Goal: Task Accomplishment & Management: Manage account settings

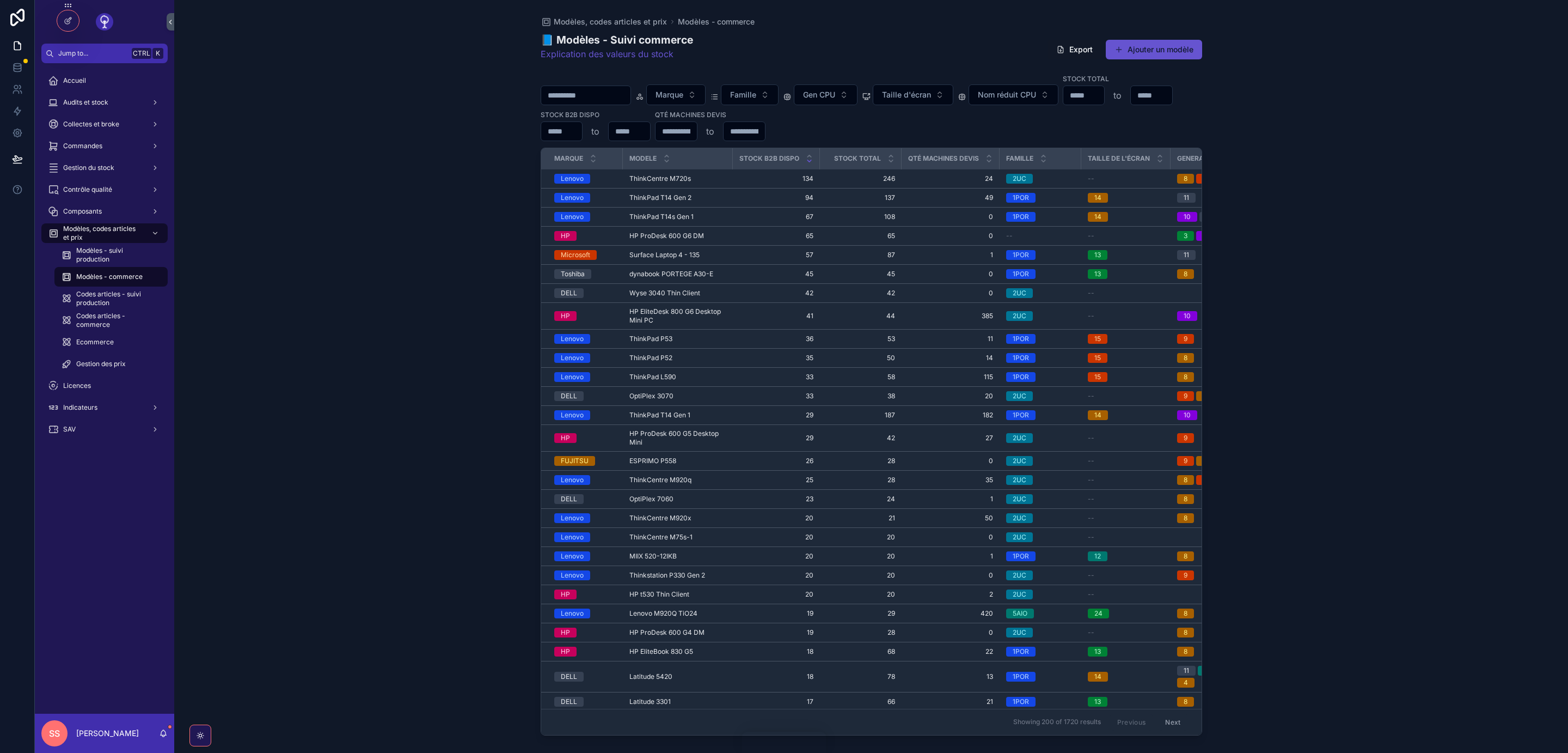
click at [668, 251] on span "Surface Laptop 4 - 135" at bounding box center [664, 255] width 70 height 9
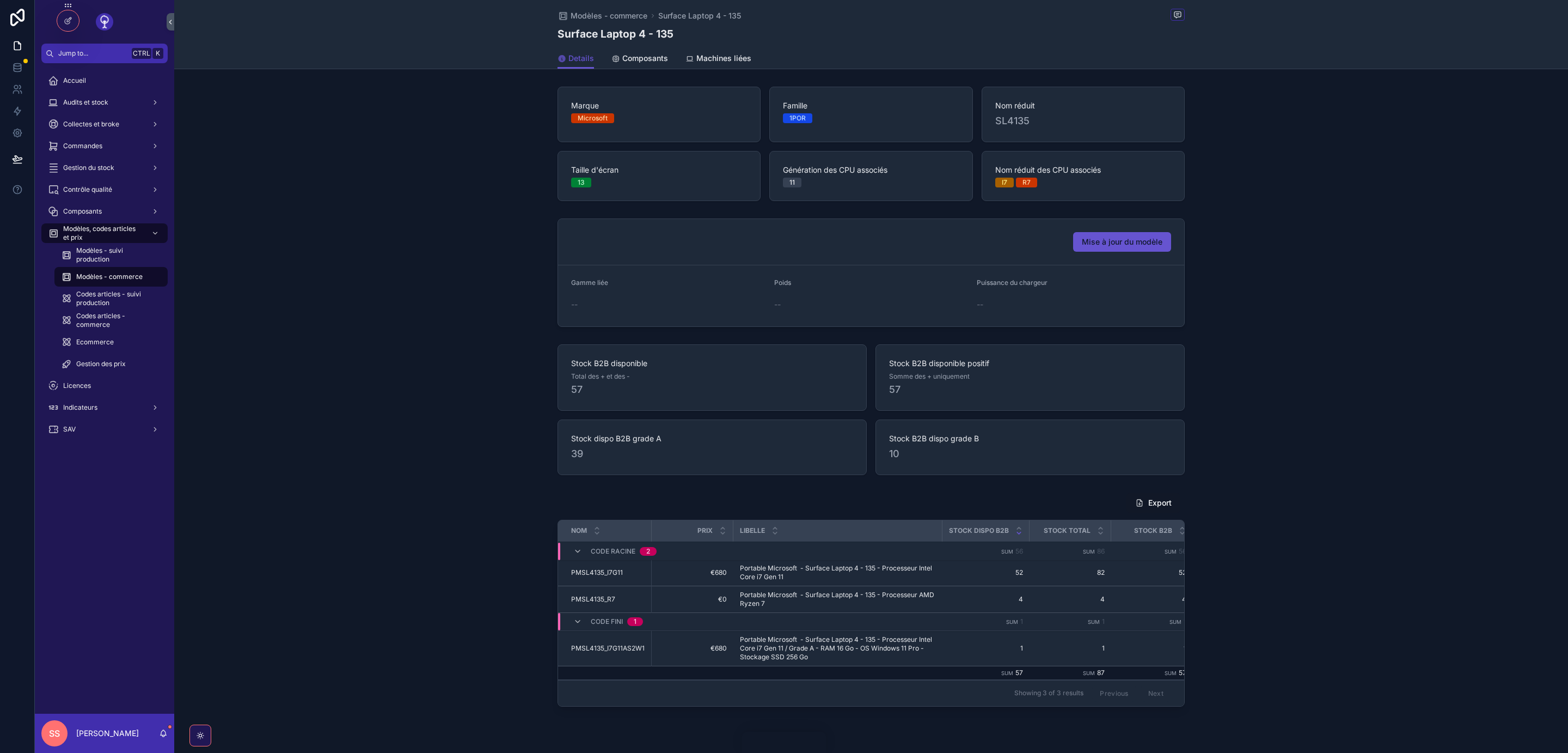
scroll to position [38, 0]
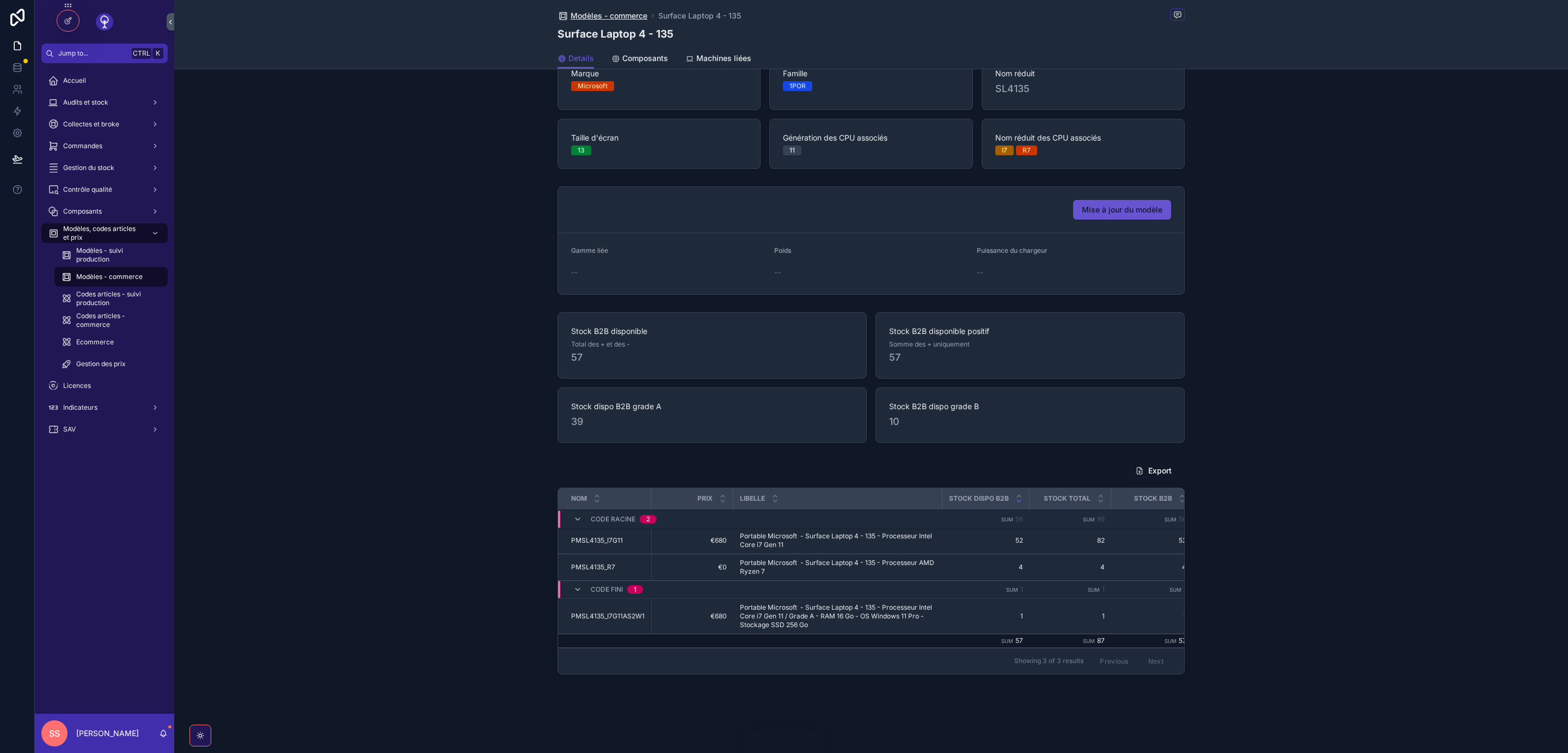
click at [592, 13] on span "Modèles - commerce" at bounding box center [609, 16] width 77 height 11
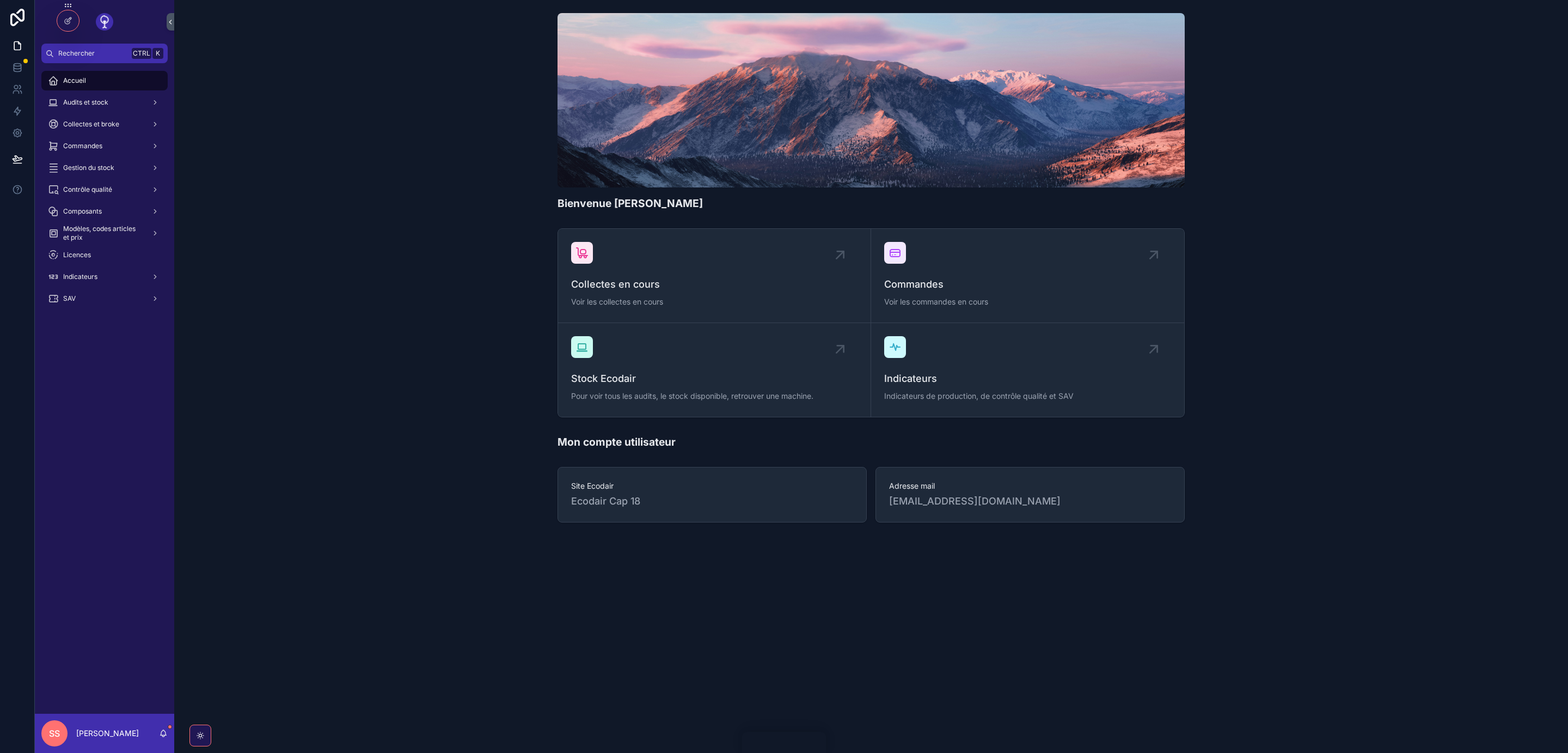
click at [94, 101] on span "Audits et stock" at bounding box center [86, 103] width 45 height 9
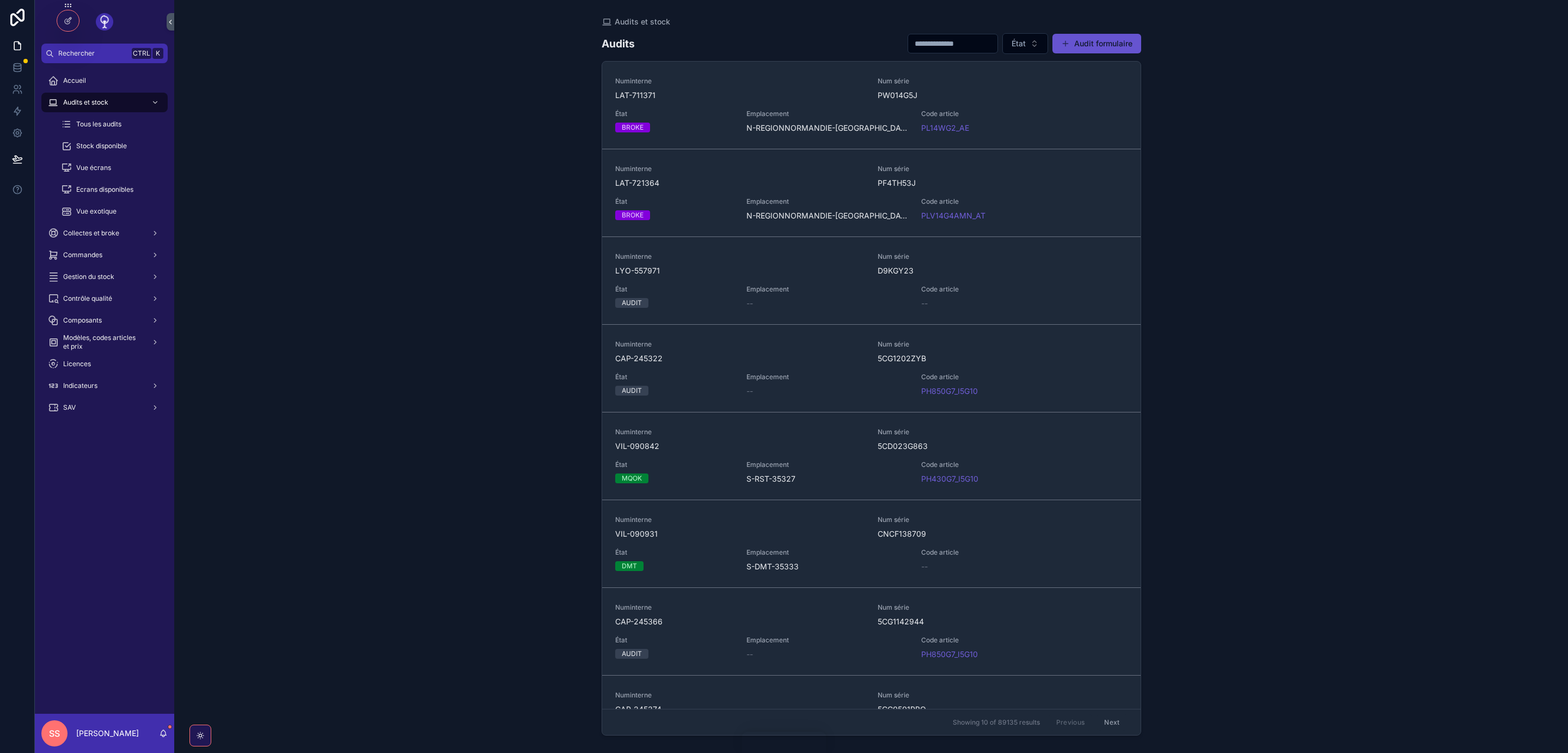
scroll to position [234, 0]
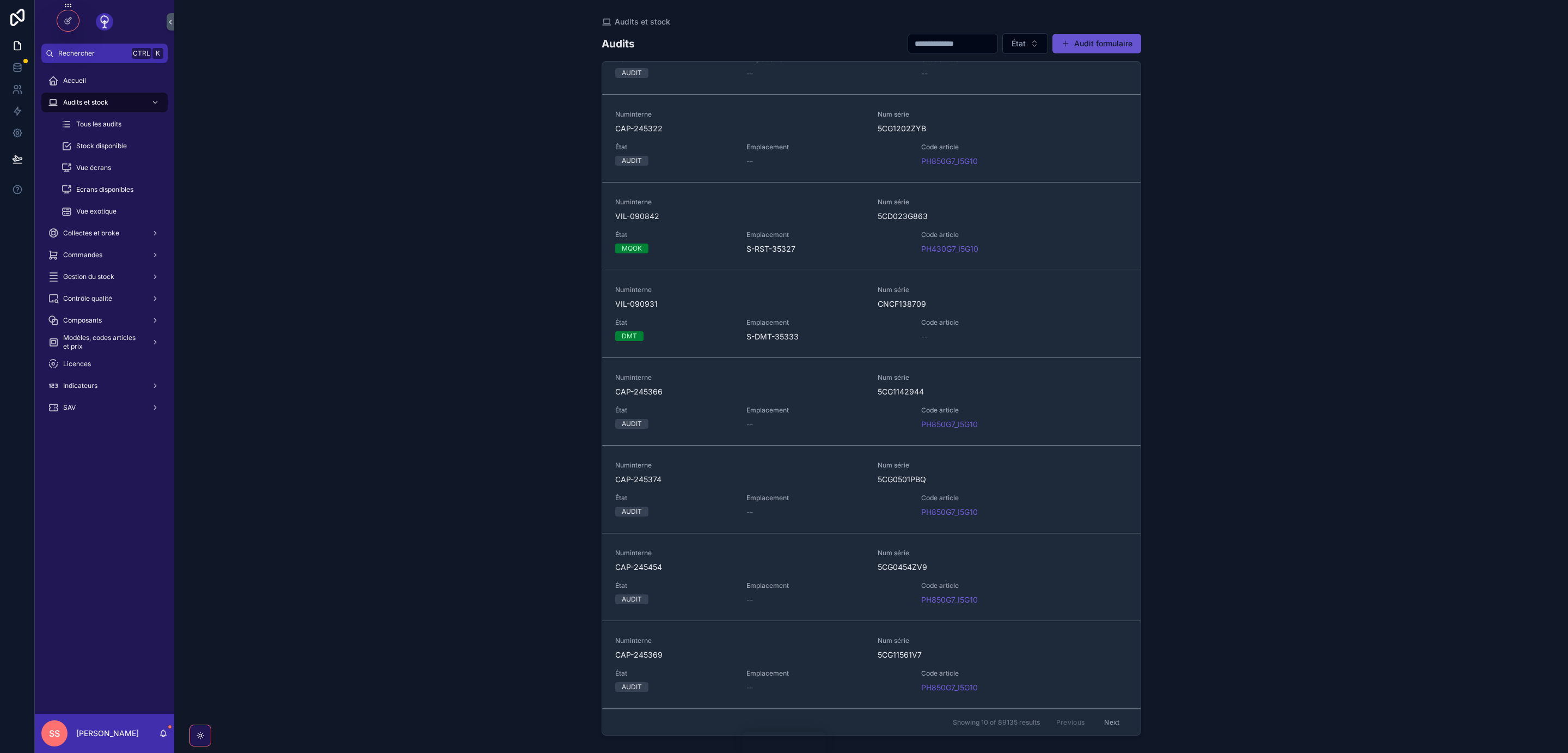
click at [1111, 724] on button "Next" at bounding box center [1112, 722] width 30 height 17
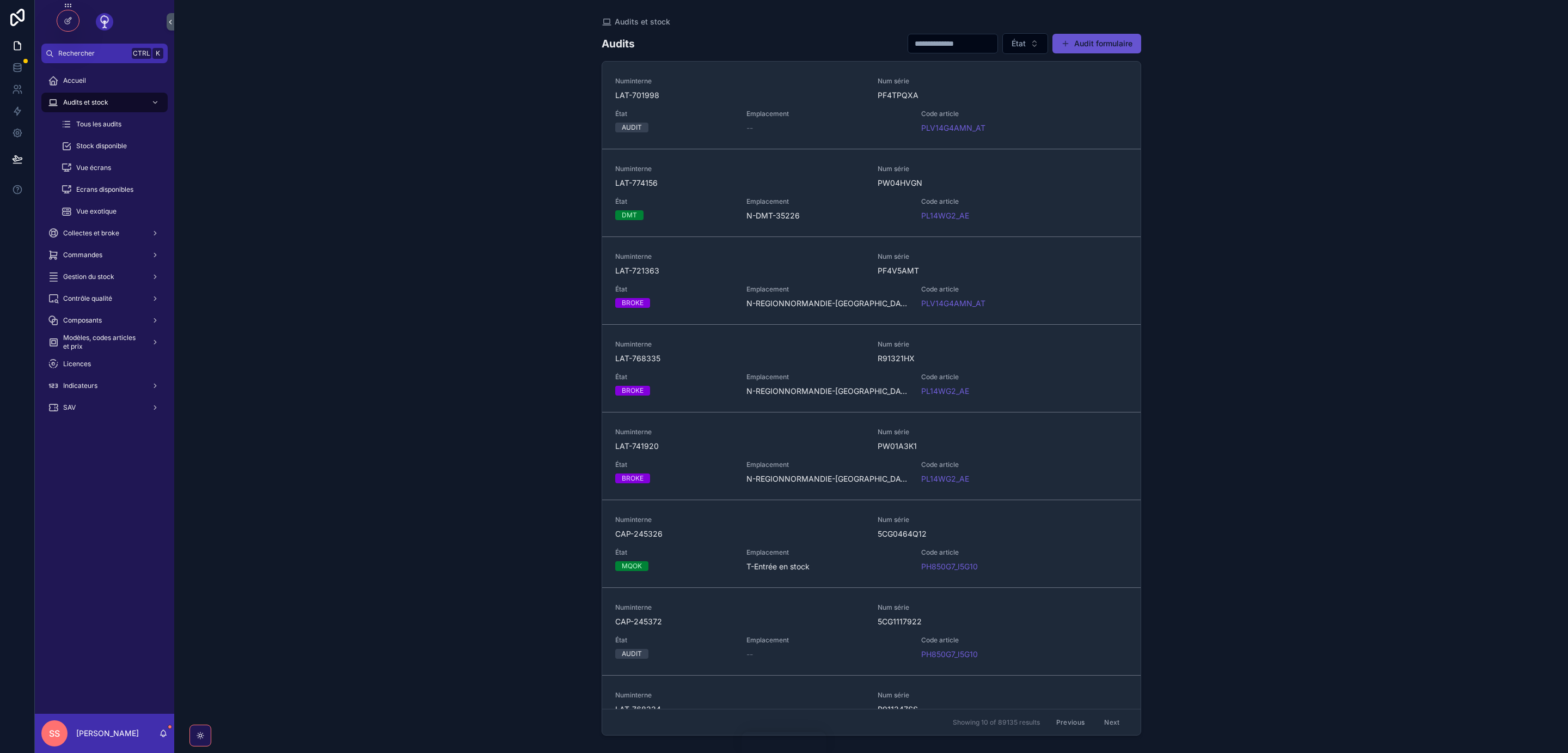
click at [1111, 724] on button "Next" at bounding box center [1112, 722] width 30 height 17
click at [1108, 719] on button "Next" at bounding box center [1112, 722] width 30 height 17
click at [1108, 719] on button "Next" at bounding box center [1112, 722] width 30 height 17
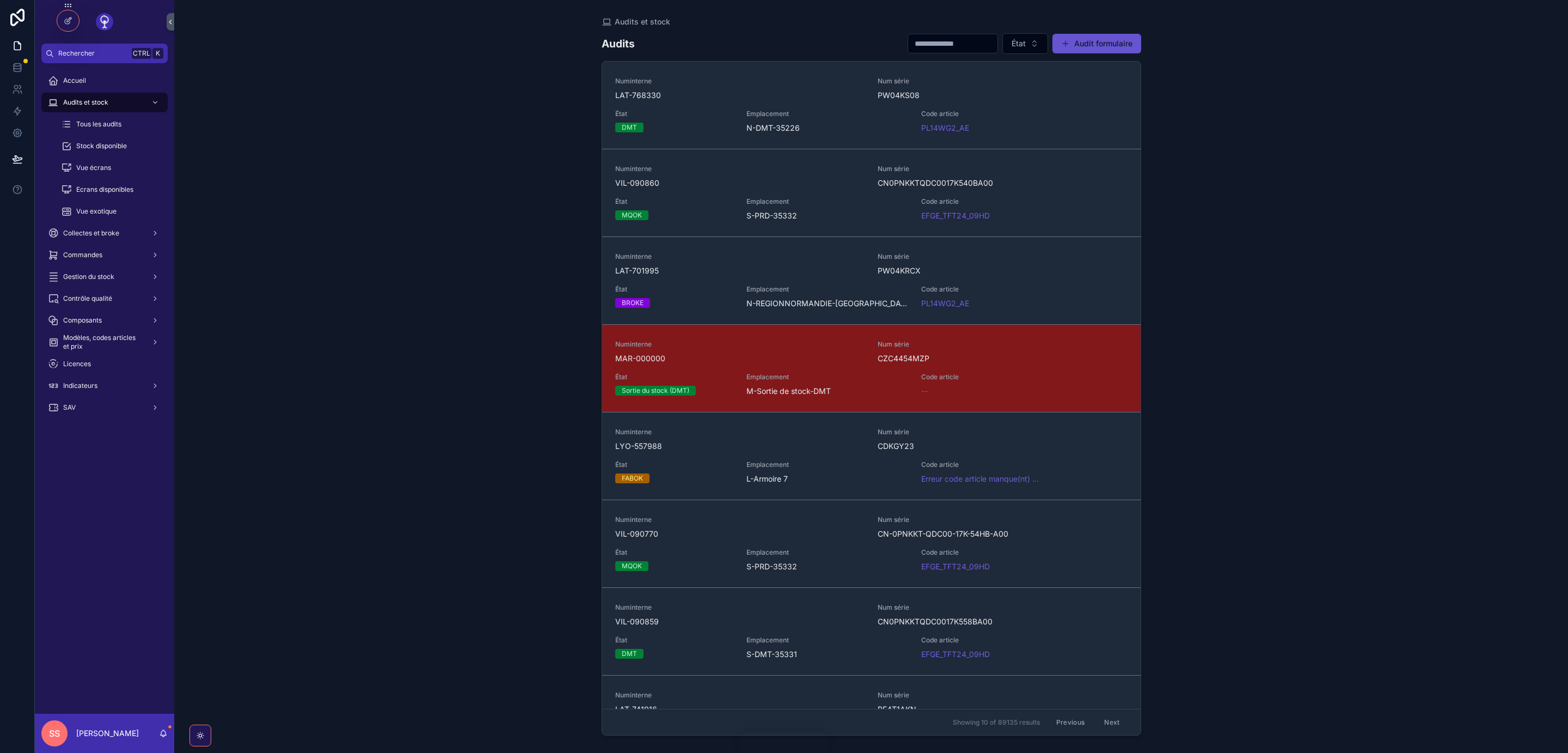
click at [1109, 720] on button "Next" at bounding box center [1112, 722] width 30 height 17
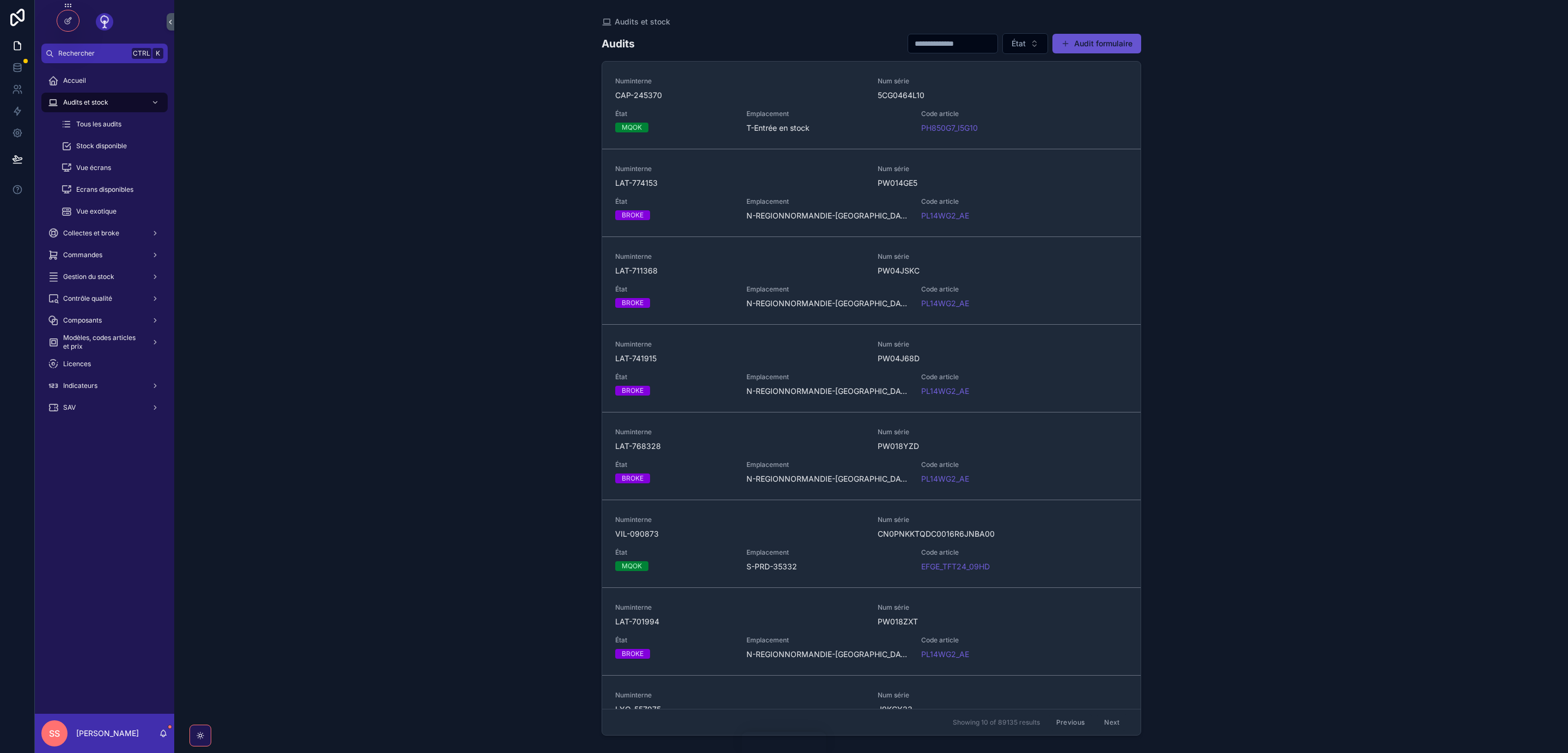
click at [1112, 721] on button "Next" at bounding box center [1112, 722] width 30 height 17
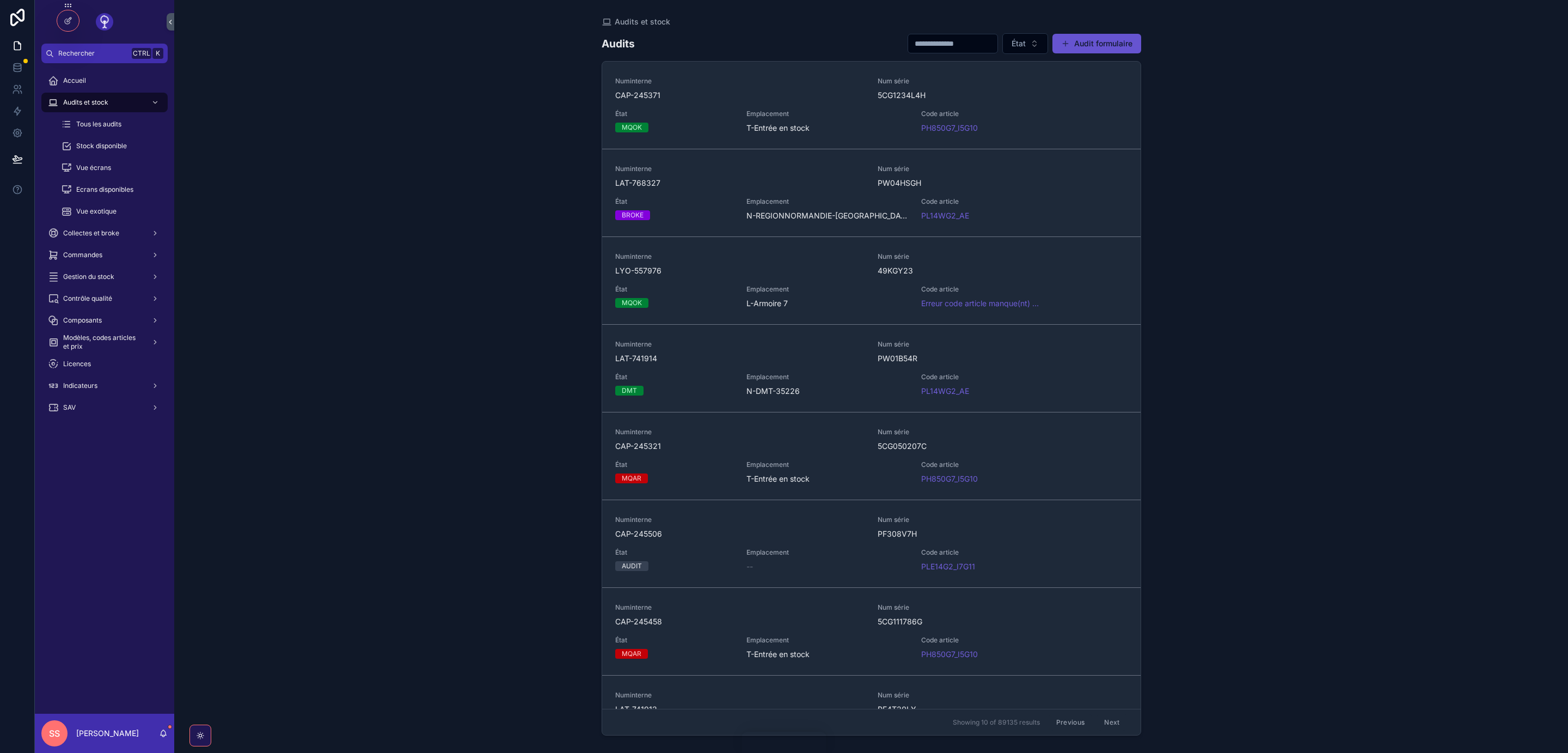
click at [651, 447] on span "CAP-245321" at bounding box center [740, 446] width 250 height 11
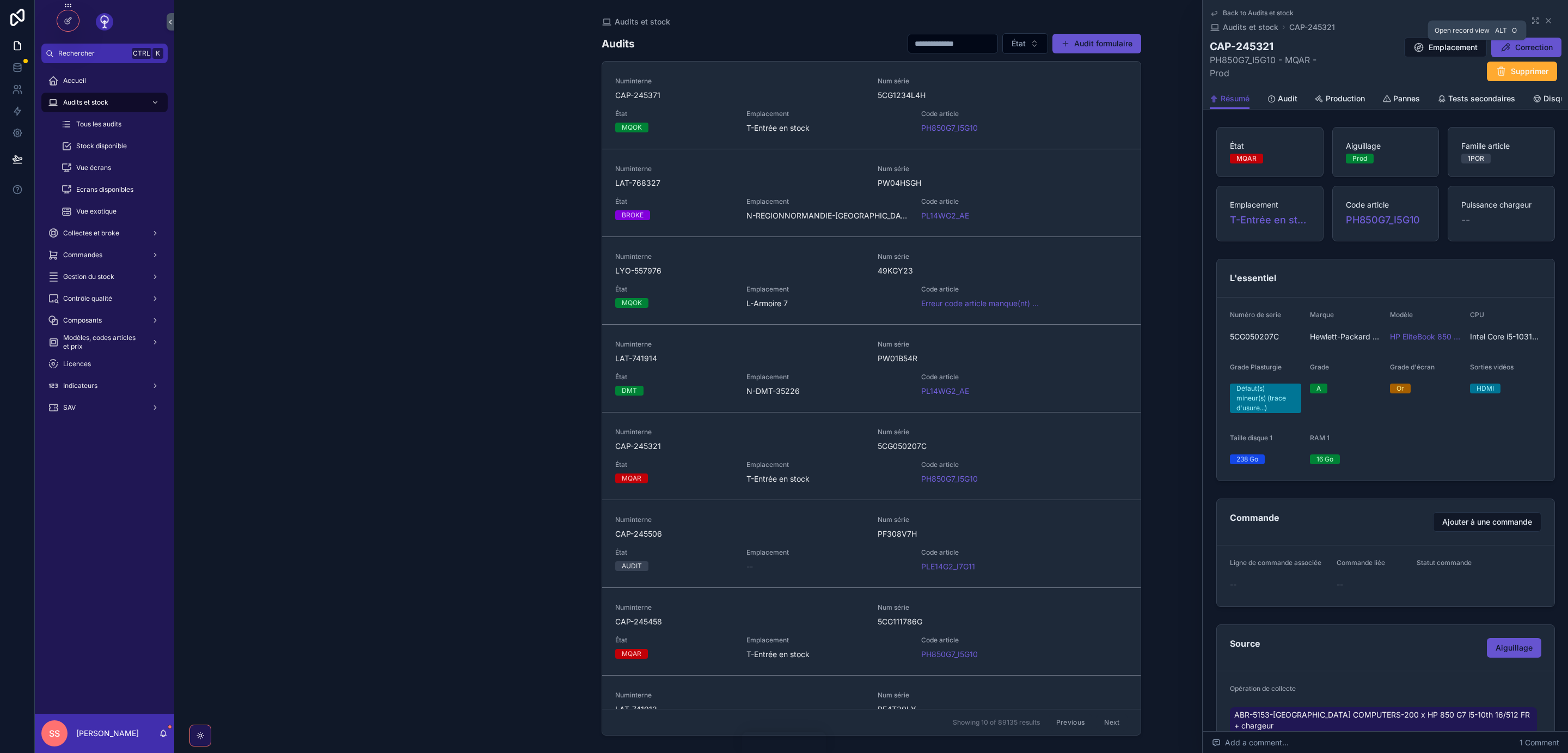
click at [1536, 23] on icon "scrollable content" at bounding box center [1536, 21] width 9 height 9
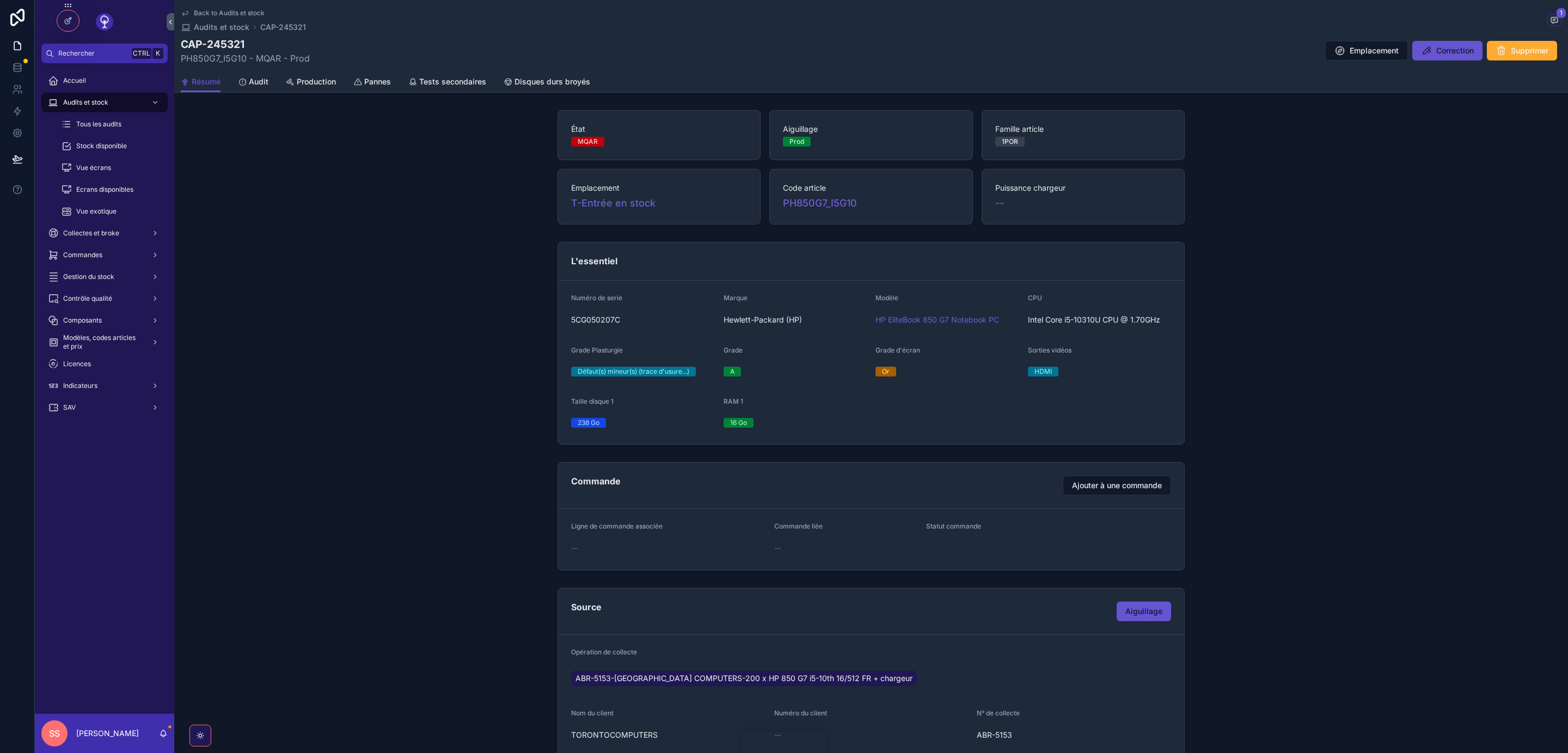
click at [312, 79] on span "Production" at bounding box center [317, 82] width 39 height 11
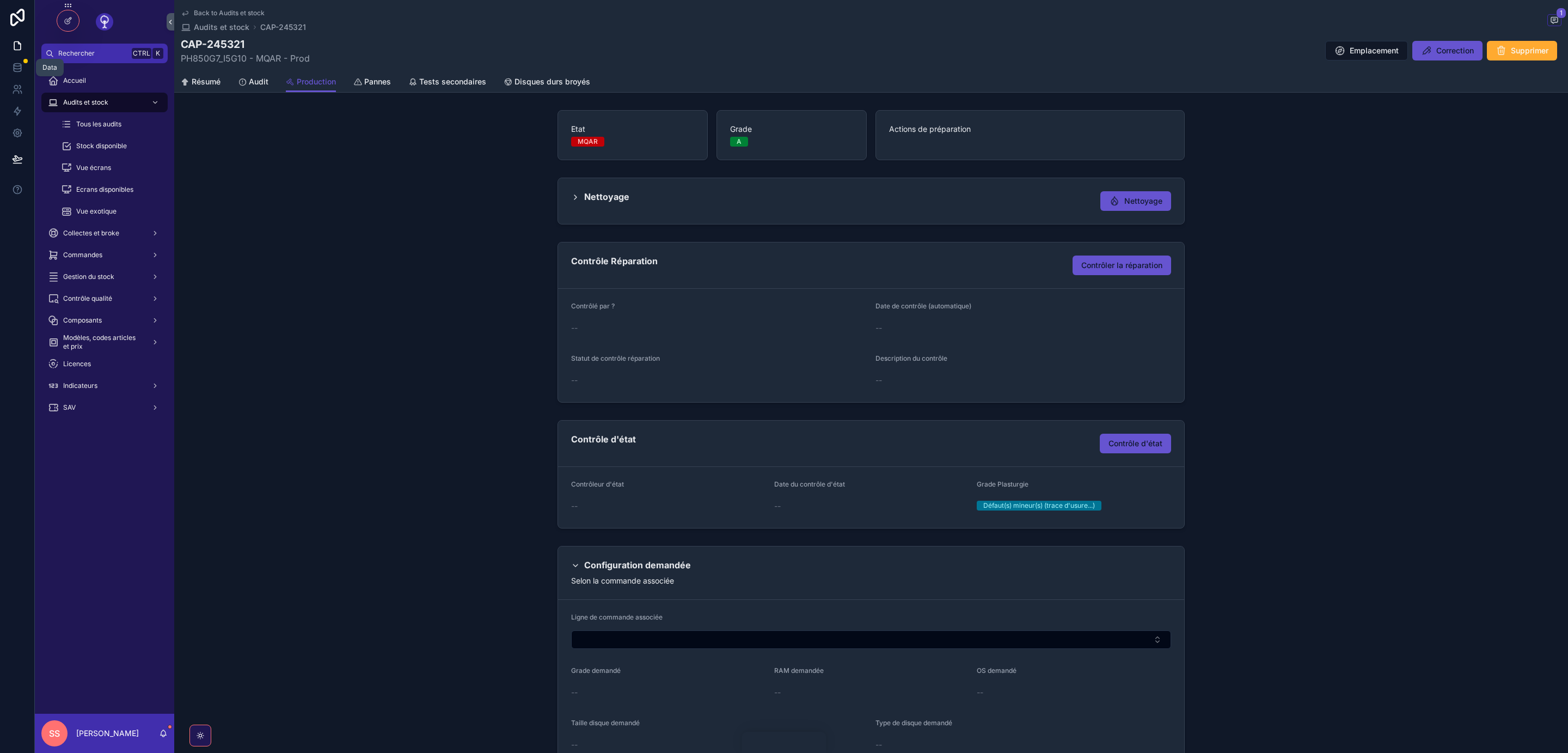
click at [16, 65] on icon at bounding box center [18, 68] width 11 height 11
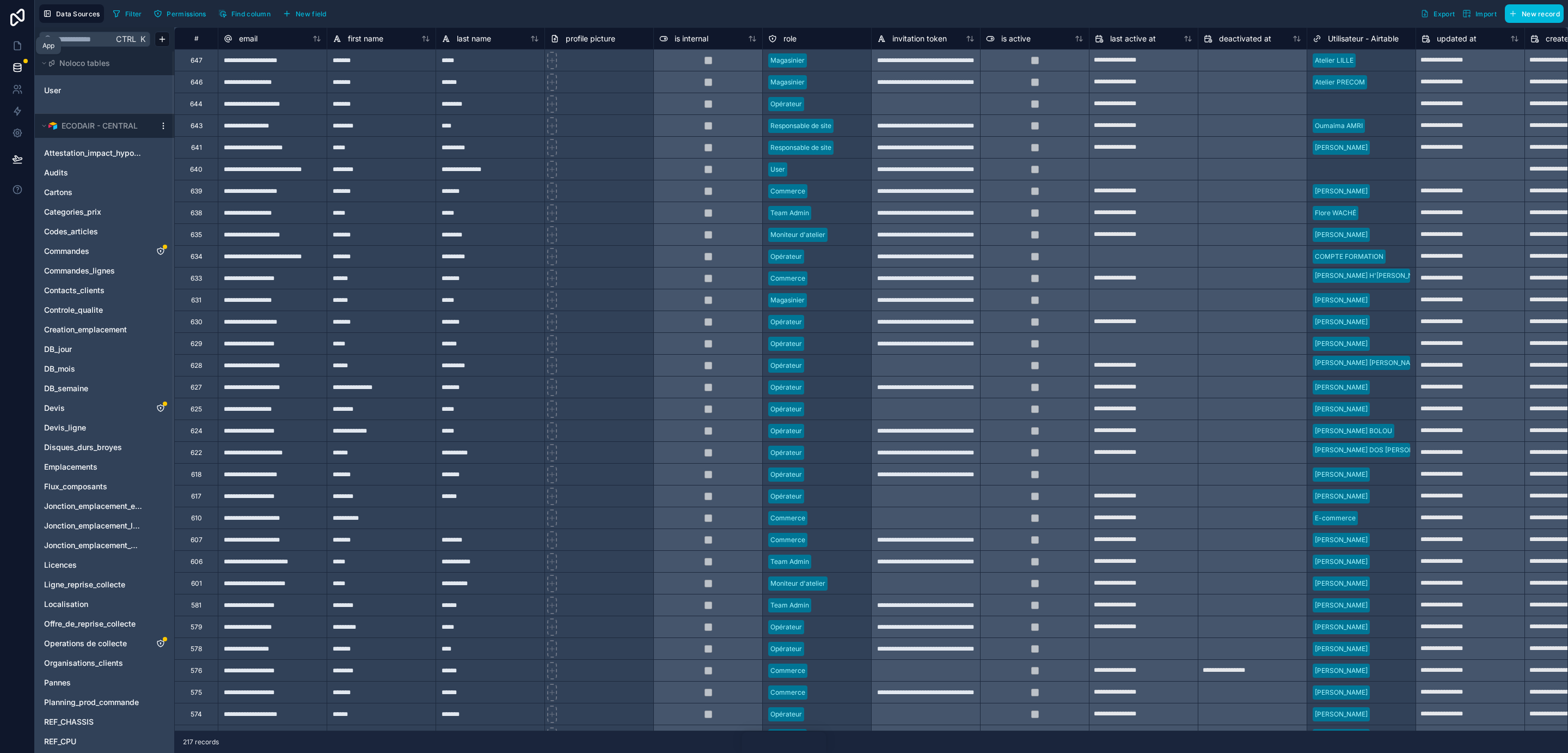
click at [19, 44] on icon at bounding box center [19, 43] width 2 height 2
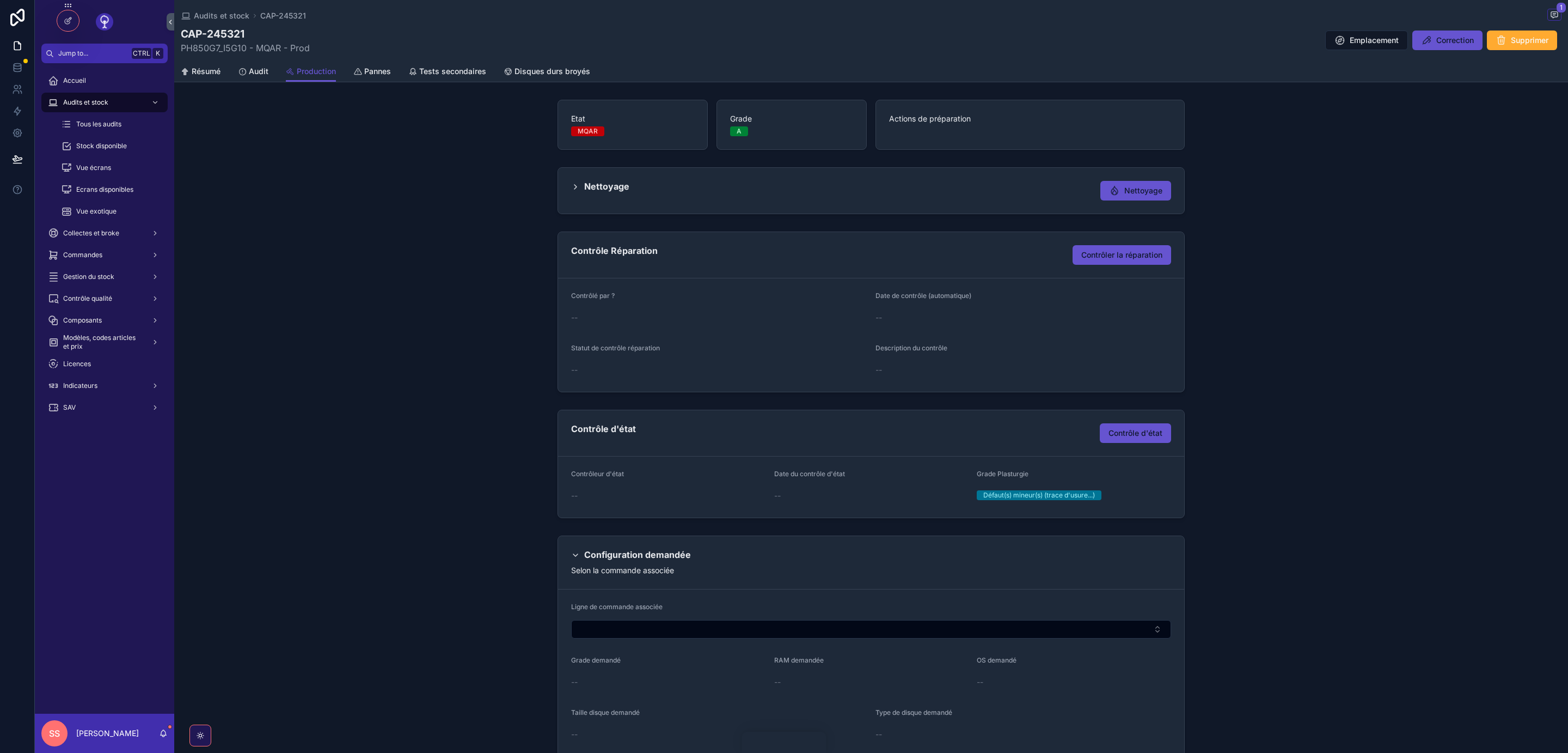
click at [0, 0] on icon at bounding box center [0, 0] width 0 height 0
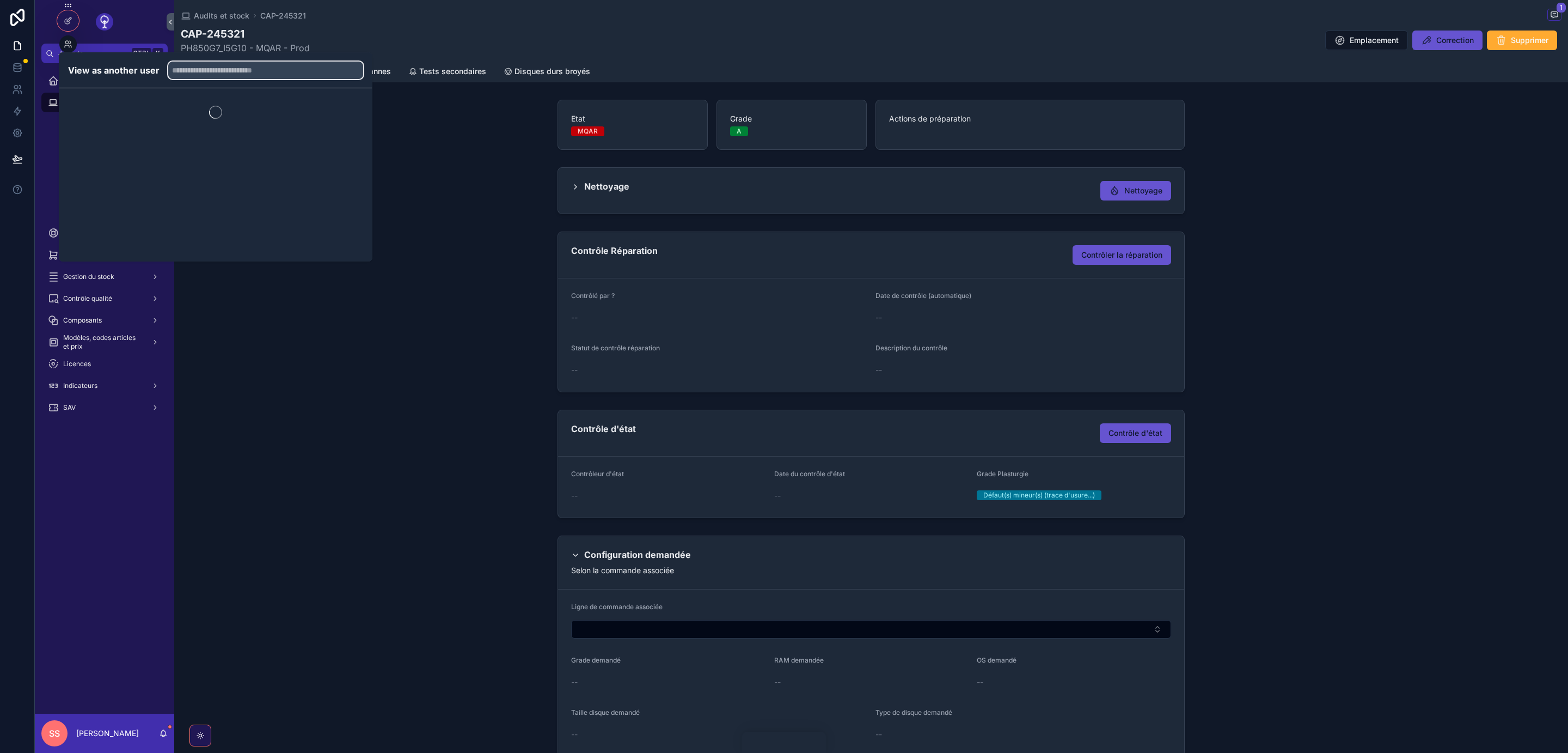
click at [201, 75] on input "text" at bounding box center [266, 70] width 195 height 18
type input "******"
click at [0, 0] on button "Select" at bounding box center [0, 0] width 0 height 0
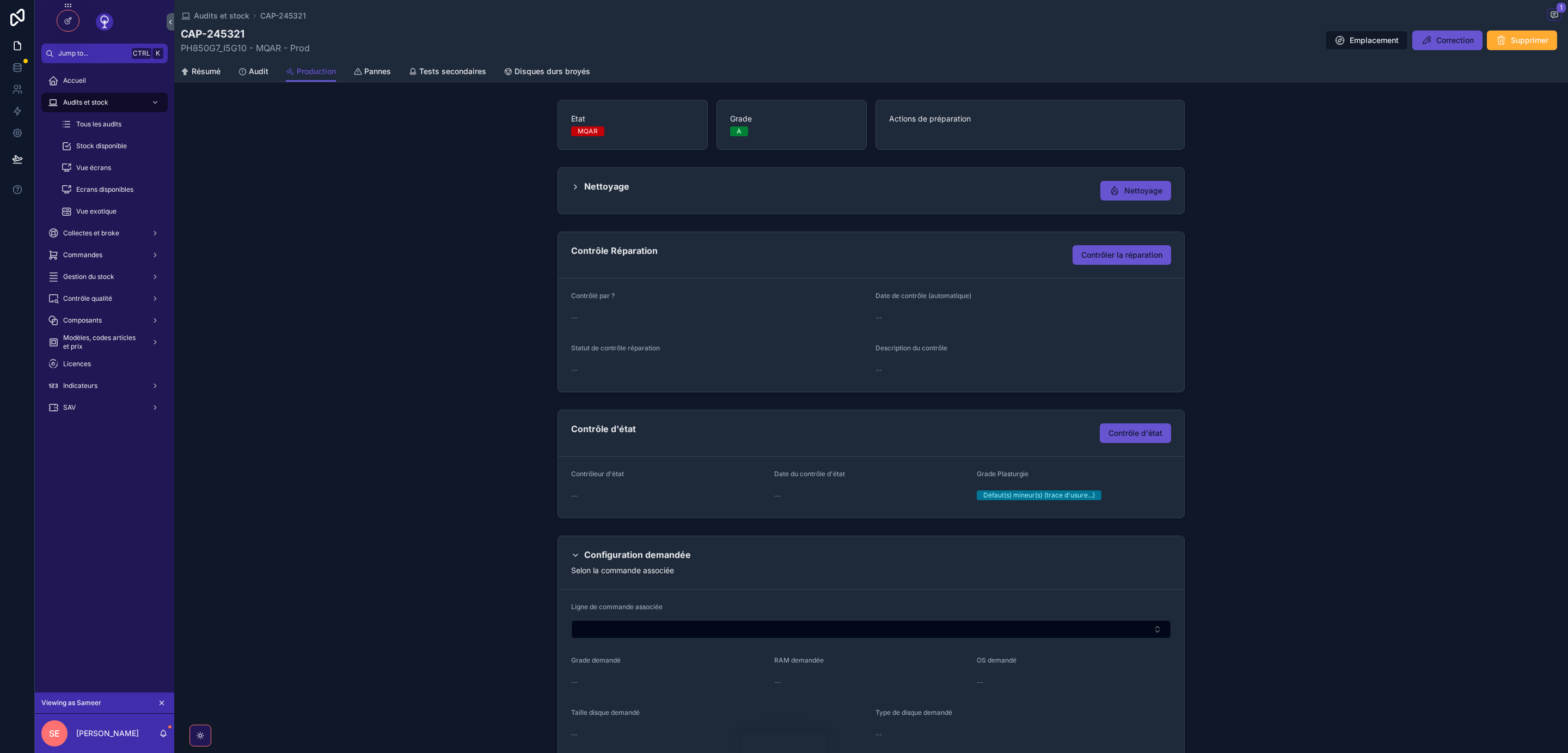
scroll to position [63, 0]
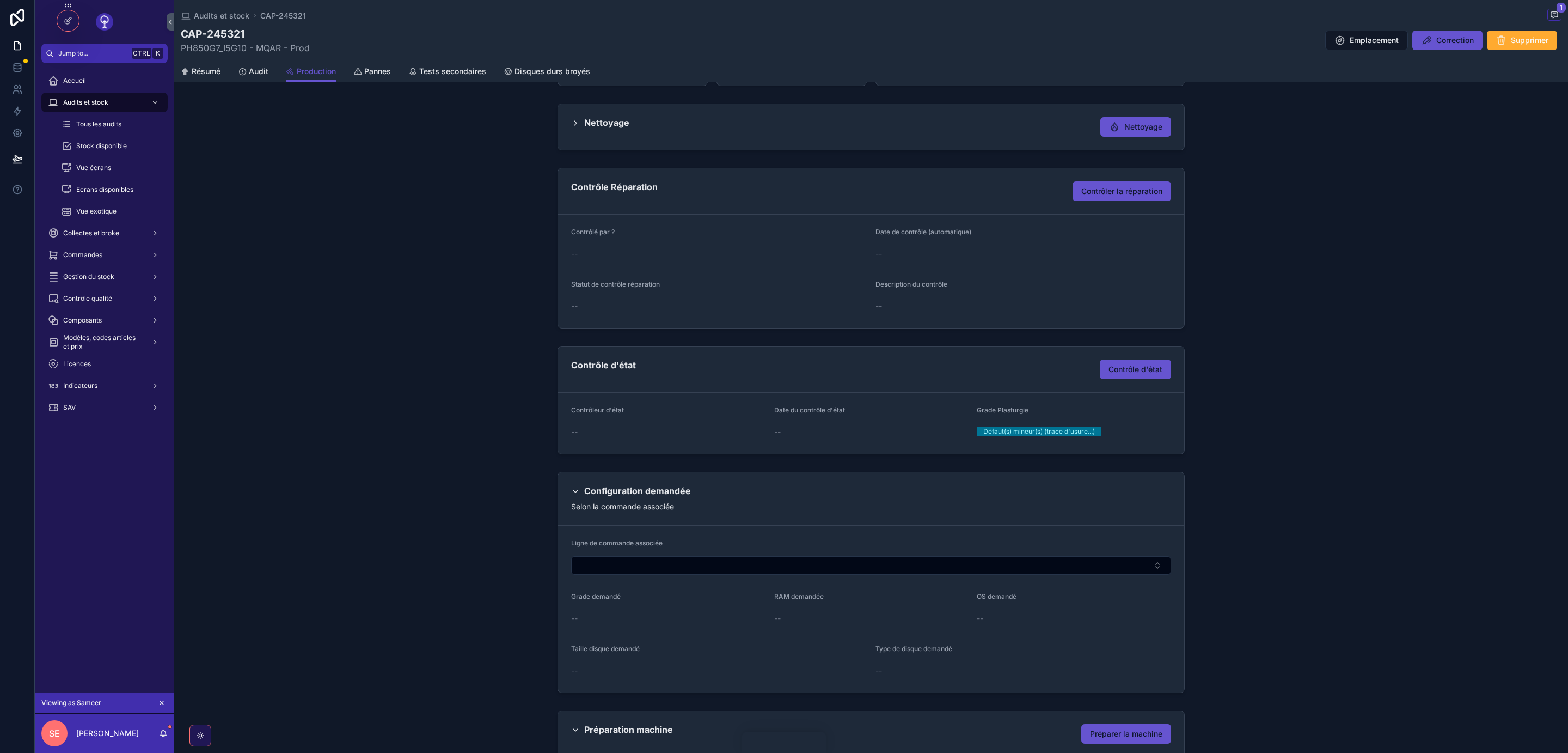
click at [160, 704] on icon "scrollable content" at bounding box center [162, 703] width 8 height 8
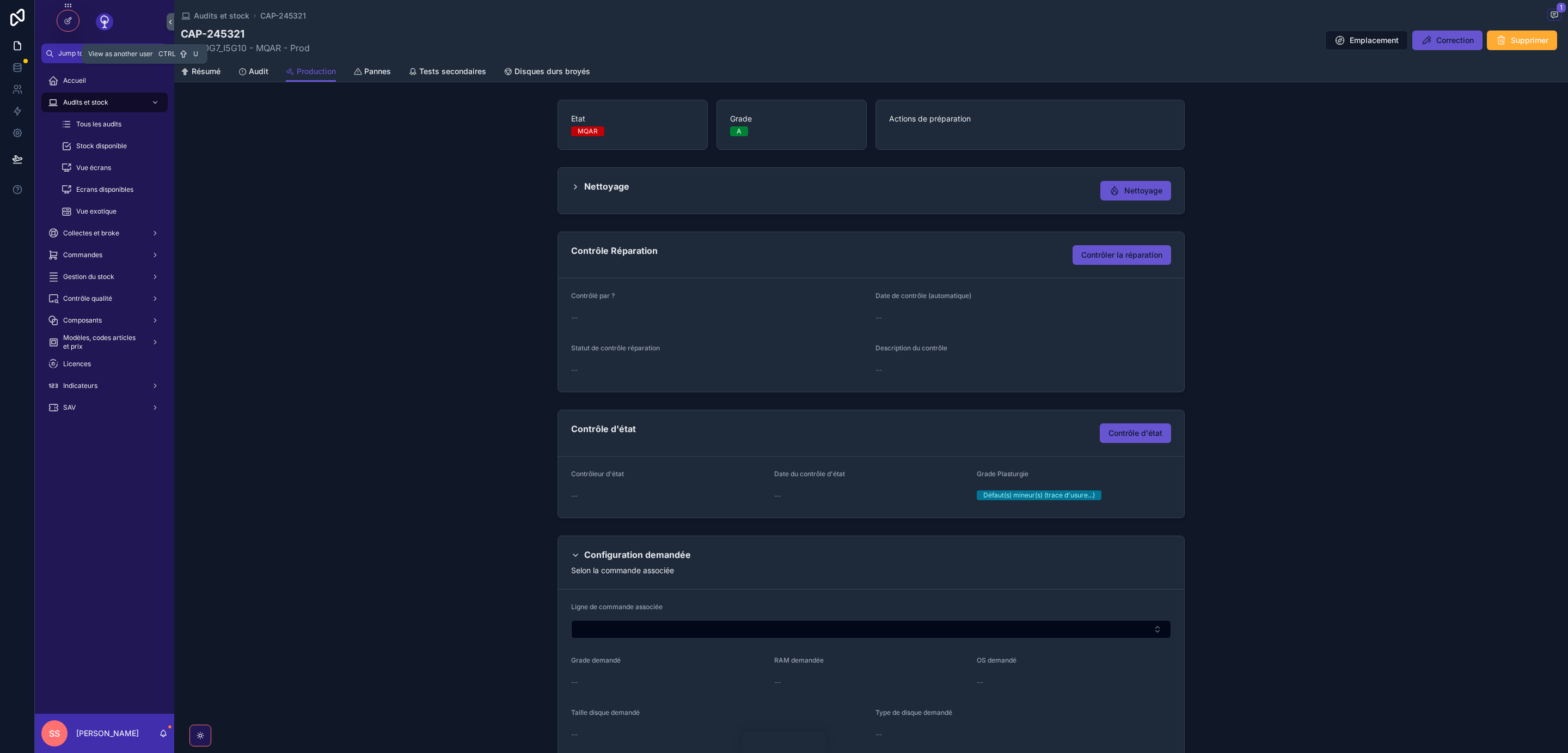
click at [0, 0] on icon at bounding box center [0, 0] width 0 height 0
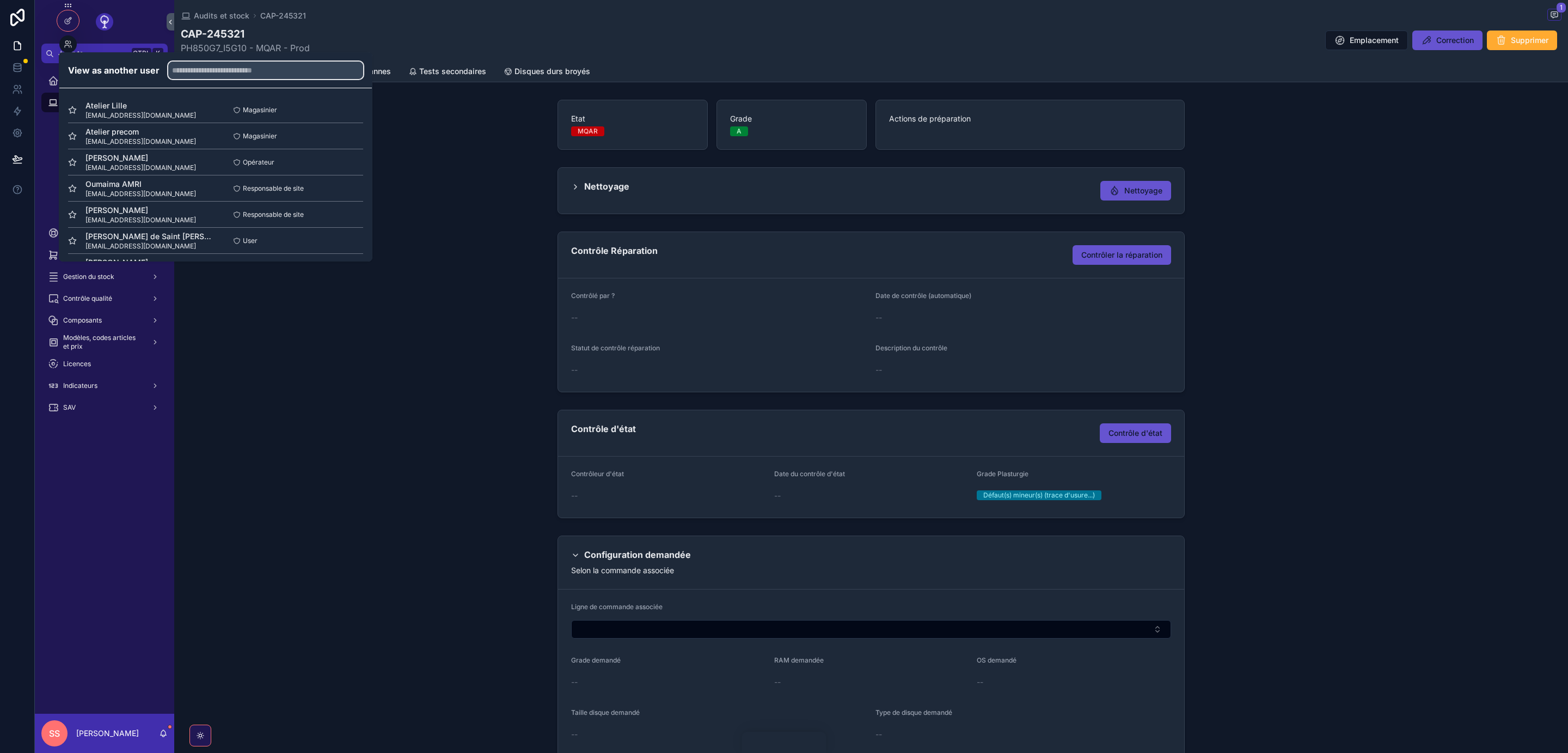
click at [270, 70] on input "text" at bounding box center [266, 70] width 195 height 18
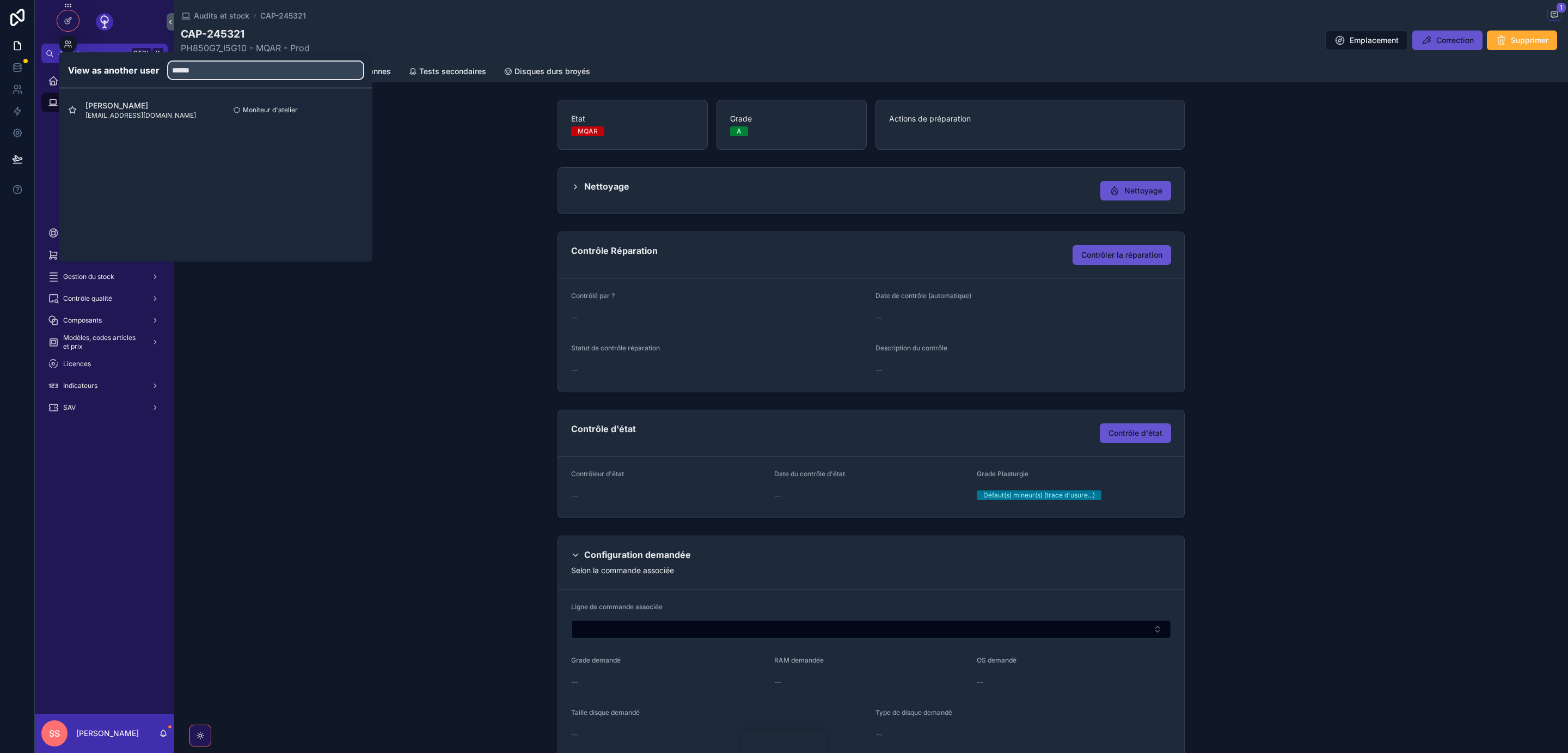
type input "******"
click at [0, 0] on button "Select" at bounding box center [0, 0] width 0 height 0
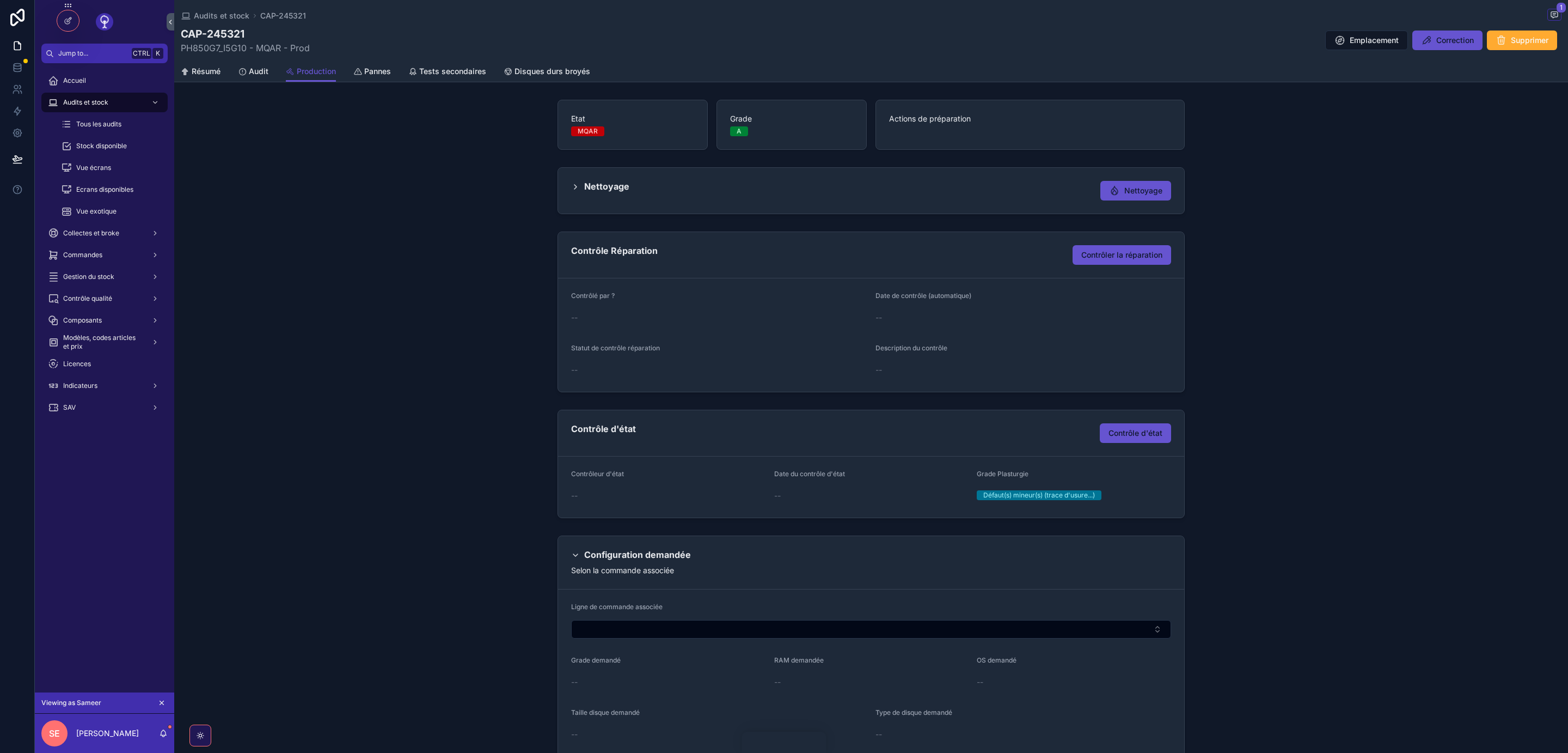
click at [161, 703] on icon "scrollable content" at bounding box center [162, 703] width 4 height 4
click at [1127, 260] on span "Contrôler la réparation" at bounding box center [1122, 255] width 81 height 11
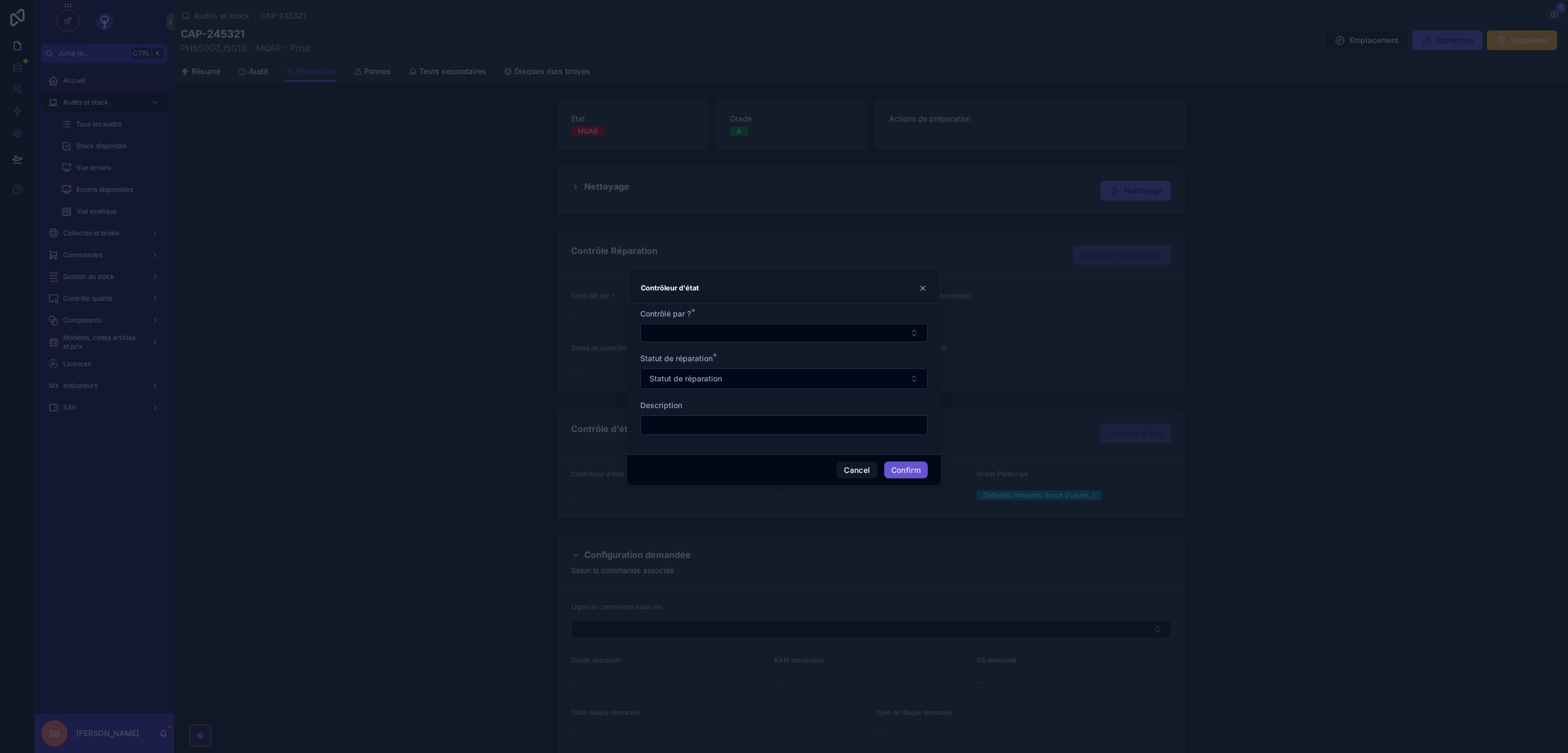
click at [918, 378] on button "Statut de réparation" at bounding box center [784, 379] width 287 height 21
click at [862, 472] on button "Cancel" at bounding box center [857, 470] width 40 height 18
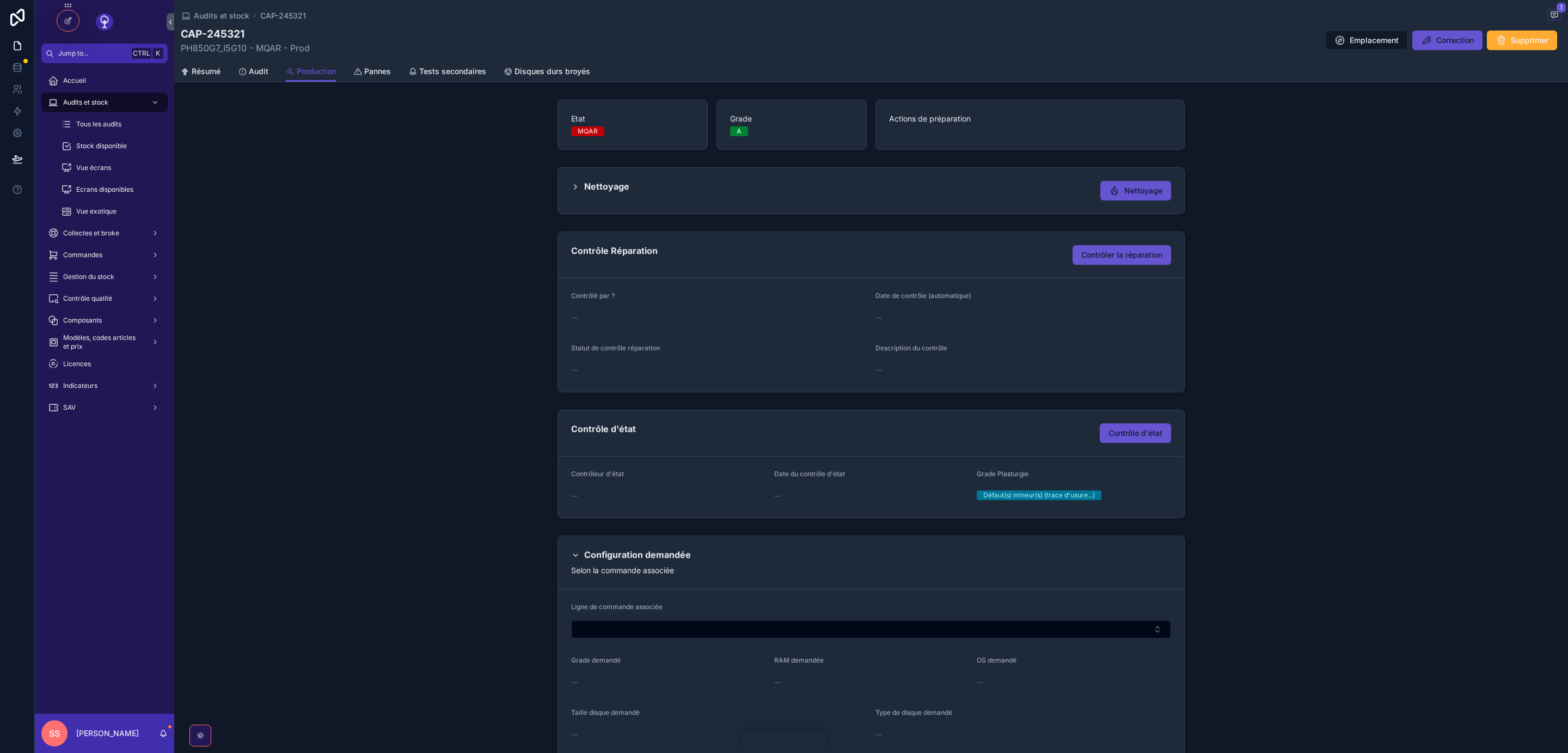
click at [1303, 354] on div "Contrôle Réparation Contrôler la réparation Contrôlé par ? -- Date de contrôle …" at bounding box center [872, 312] width 1394 height 170
click at [228, 16] on span "Audits et stock" at bounding box center [221, 16] width 55 height 11
